Goal: Task Accomplishment & Management: Use online tool/utility

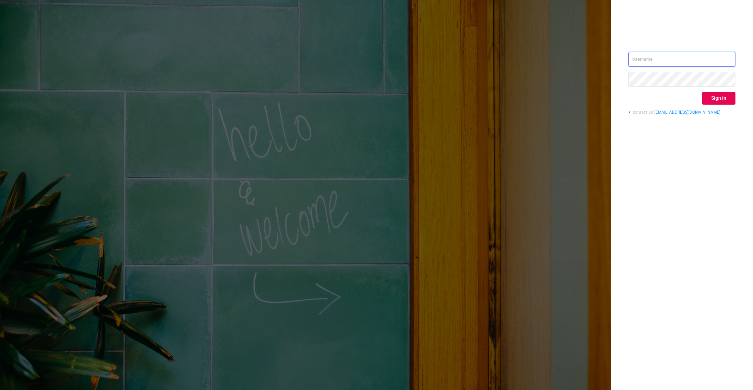
click at [673, 57] on input "text" at bounding box center [681, 59] width 107 height 15
click at [663, 64] on input "text" at bounding box center [681, 59] width 107 height 15
paste input "[EMAIL_ADDRESS][DOMAIN_NAME]"
type input "[EMAIL_ADDRESS][DOMAIN_NAME]"
click at [724, 102] on button "Sign in" at bounding box center [718, 98] width 33 height 13
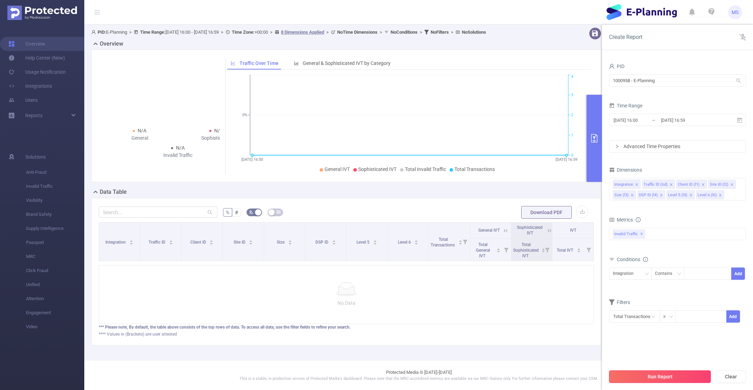
click at [685, 372] on button "Run Report" at bounding box center [660, 377] width 102 height 13
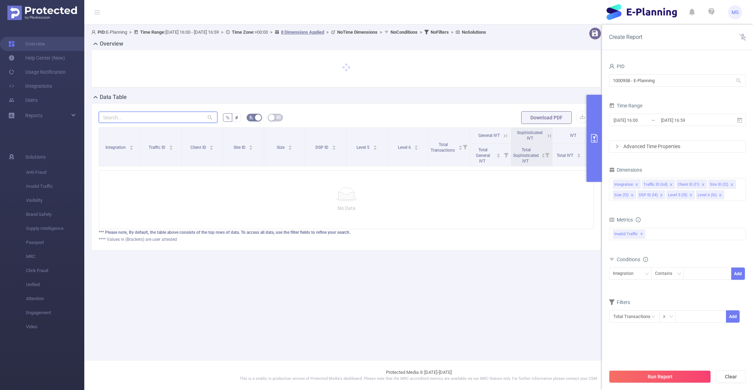
click at [158, 117] on input "text" at bounding box center [158, 117] width 119 height 11
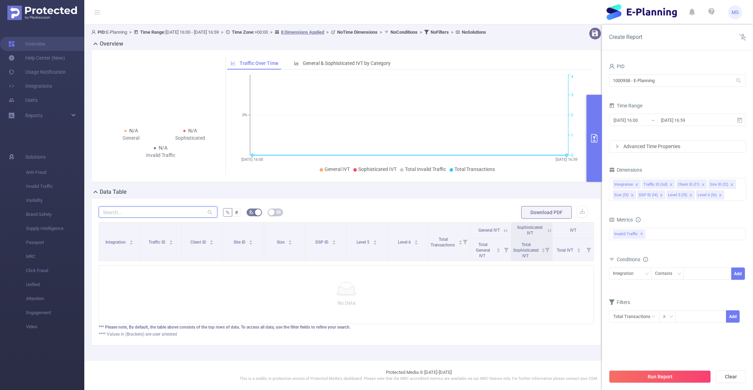
click at [188, 216] on input "text" at bounding box center [158, 212] width 119 height 11
click at [204, 34] on span "PID: E-Planning > Time Range: [DATE] 16:00 - [DATE] 16:59 > Time Zone: +00:00 >…" at bounding box center [288, 32] width 395 height 5
click at [186, 29] on div "PID: E-Planning > Time Range: [DATE] 16:00 - [DATE] 16:59 > Time Zone: +00:00 >…" at bounding box center [324, 31] width 467 height 9
click at [183, 32] on span "PID: E-Planning > Time Range: [DATE] 16:00 - [DATE] 16:59 > Time Zone: +00:00 >…" at bounding box center [288, 32] width 395 height 5
click at [635, 122] on input "[DATE] 16:00" at bounding box center [641, 120] width 57 height 9
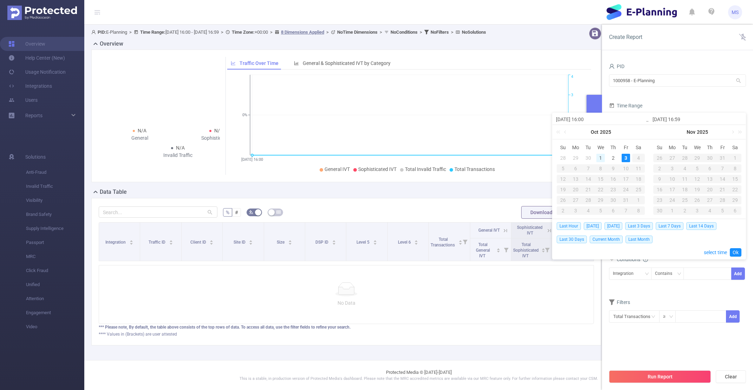
click at [601, 159] on div "1" at bounding box center [600, 158] width 8 height 8
click at [673, 375] on button "Run Report" at bounding box center [660, 377] width 102 height 13
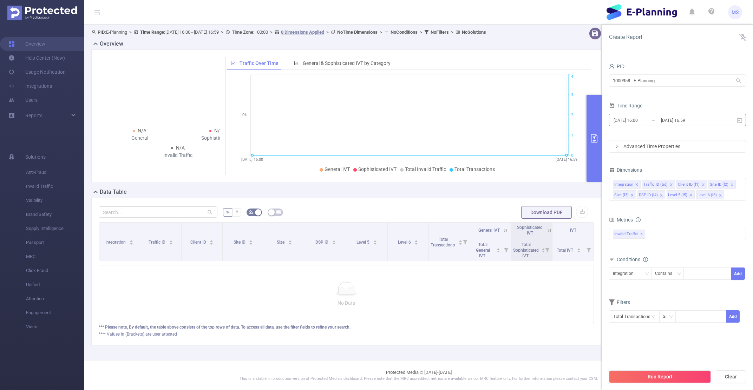
click at [635, 120] on input "[DATE] 16:00" at bounding box center [641, 120] width 57 height 9
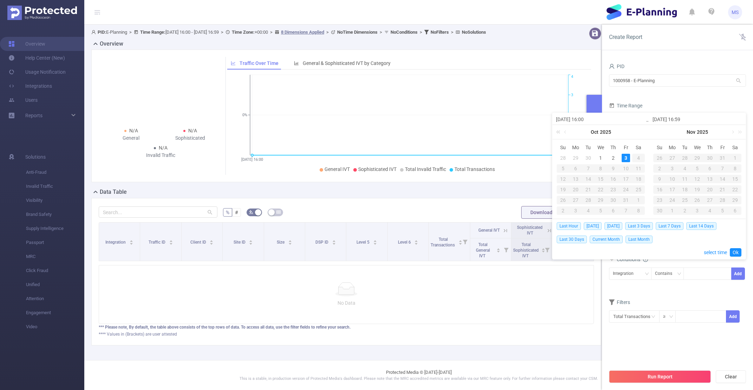
click at [558, 132] on link at bounding box center [559, 132] width 9 height 14
click at [565, 132] on link at bounding box center [566, 132] width 6 height 14
click at [635, 133] on link at bounding box center [636, 132] width 6 height 14
click at [643, 133] on link at bounding box center [642, 132] width 9 height 14
click at [564, 132] on link at bounding box center [566, 132] width 6 height 14
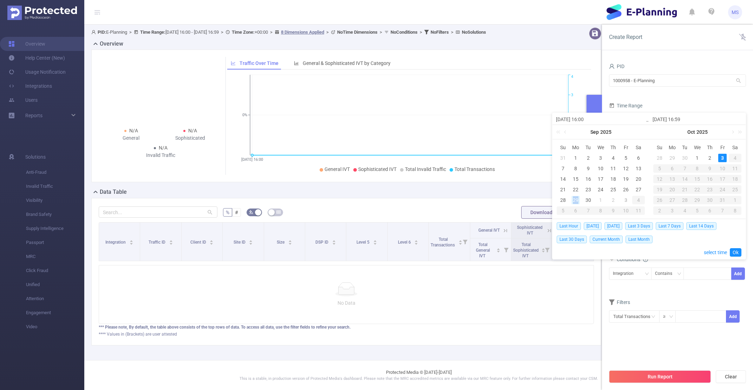
drag, startPoint x: 565, startPoint y: 201, endPoint x: 577, endPoint y: 201, distance: 11.9
click at [577, 201] on tr "28 29 30 1 2 3 4" at bounding box center [601, 200] width 88 height 11
click at [577, 201] on div "29" at bounding box center [576, 200] width 8 height 8
click at [719, 158] on div "3" at bounding box center [722, 158] width 8 height 8
type input "[DATE] 16:00"
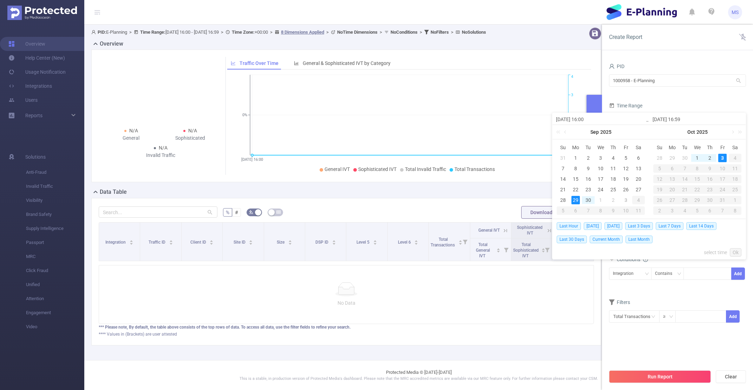
type input "[DATE] 16:00"
click at [669, 383] on button "Run Report" at bounding box center [660, 377] width 102 height 13
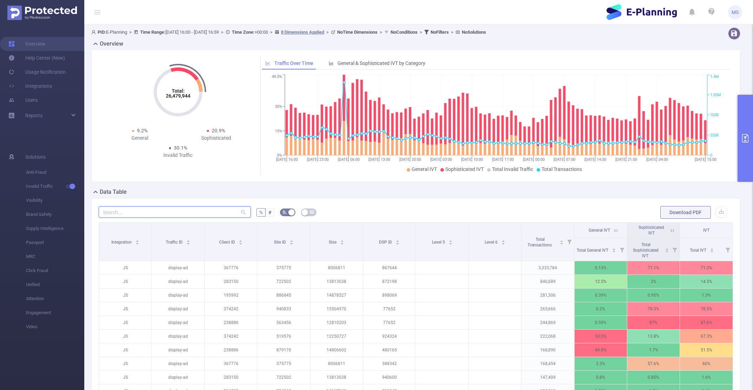
click at [145, 211] on input "text" at bounding box center [175, 212] width 152 height 11
paste input "1008678"
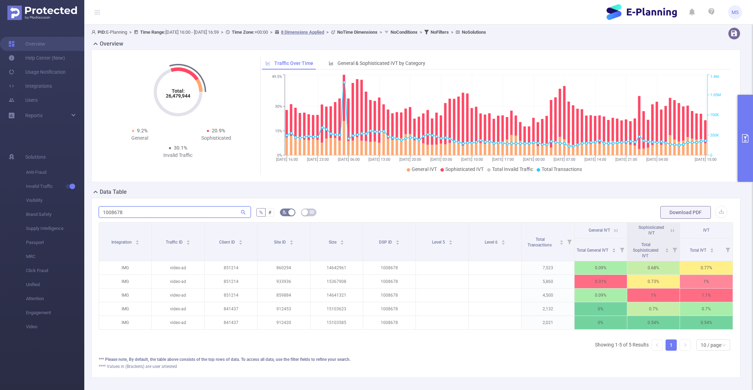
type input "1008678"
